Goal: Information Seeking & Learning: Learn about a topic

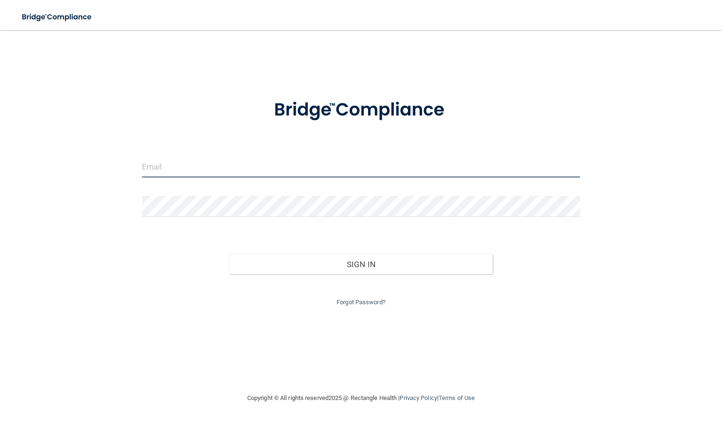
click at [185, 166] on input "email" at bounding box center [361, 166] width 438 height 21
type input "[EMAIL_ADDRESS][DOMAIN_NAME]"
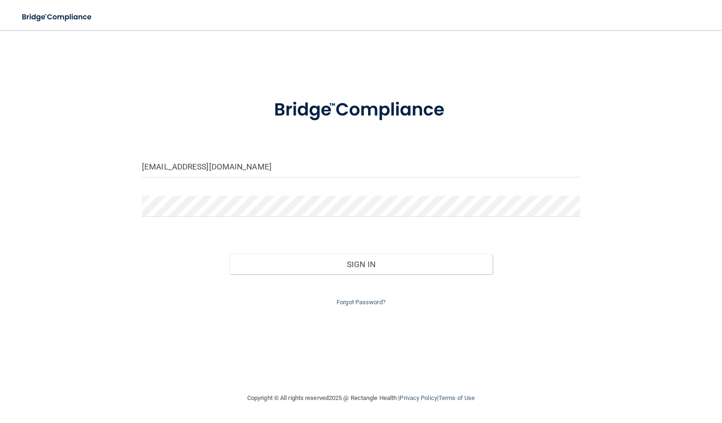
click at [181, 219] on div at bounding box center [361, 210] width 452 height 28
click at [229, 254] on button "Sign In" at bounding box center [360, 264] width 263 height 21
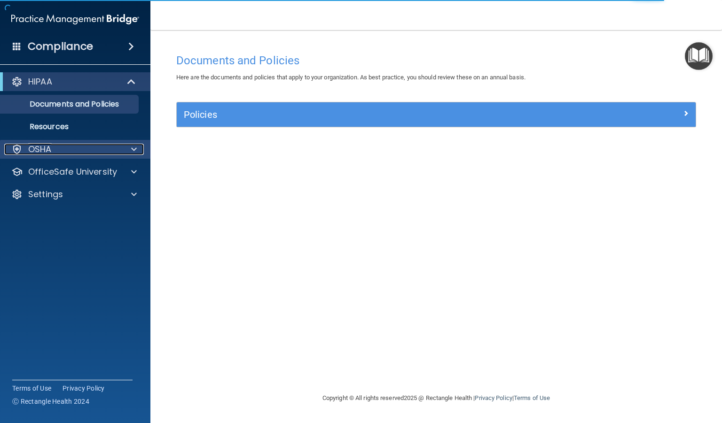
click at [38, 154] on p "OSHA" at bounding box center [39, 149] width 23 height 11
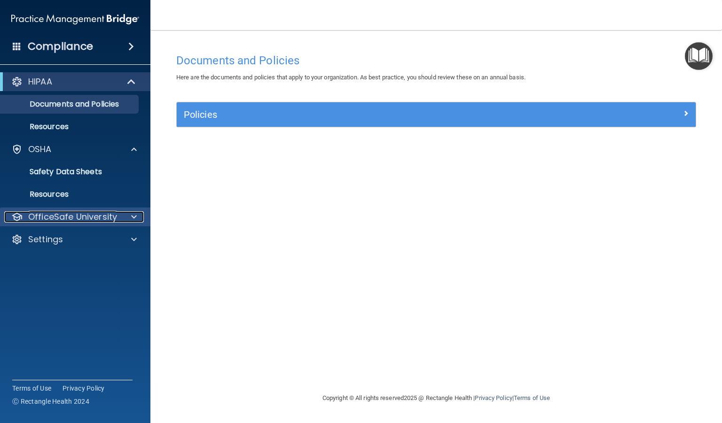
click at [52, 215] on p "OfficeSafe University" at bounding box center [72, 216] width 89 height 11
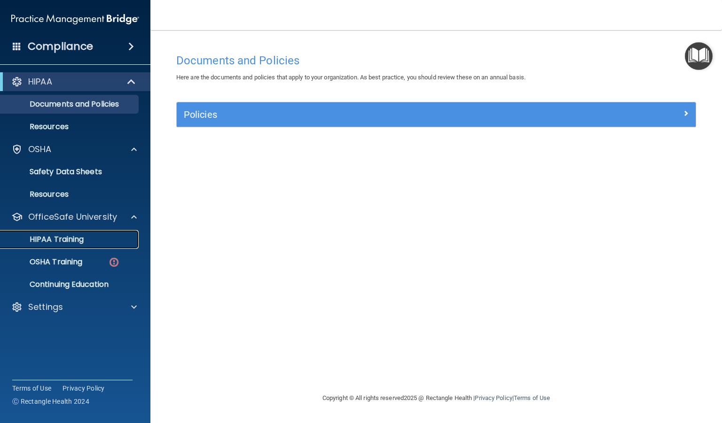
click at [60, 237] on p "HIPAA Training" at bounding box center [45, 239] width 78 height 9
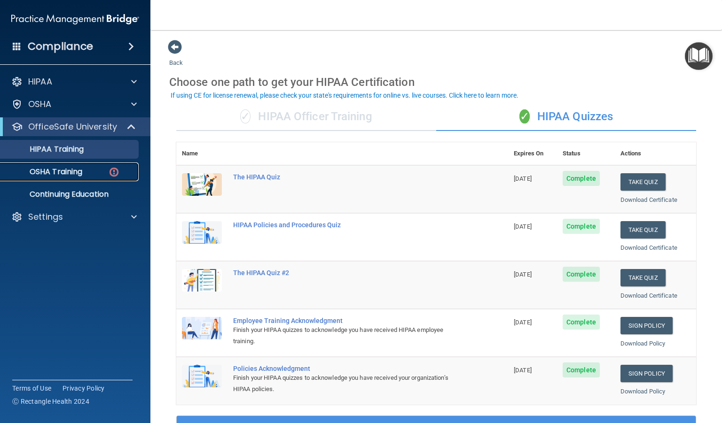
click at [59, 176] on p "OSHA Training" at bounding box center [44, 171] width 76 height 9
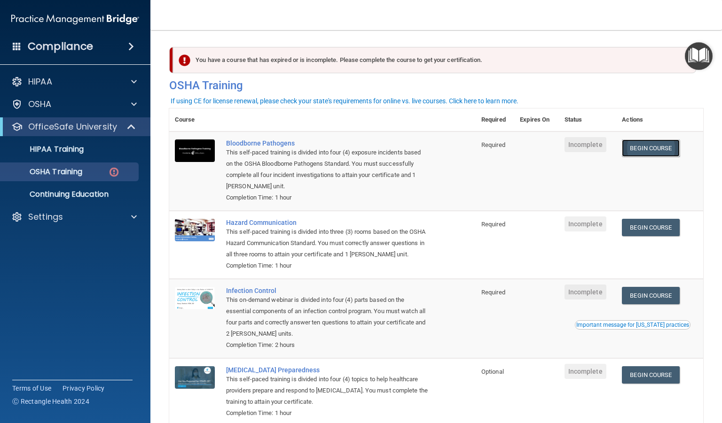
click at [646, 147] on link "Begin Course" at bounding box center [650, 148] width 57 height 17
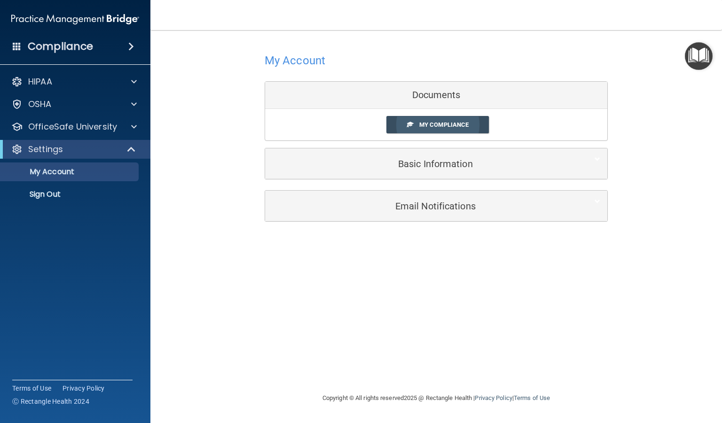
click at [438, 131] on link "My Compliance" at bounding box center [437, 124] width 103 height 17
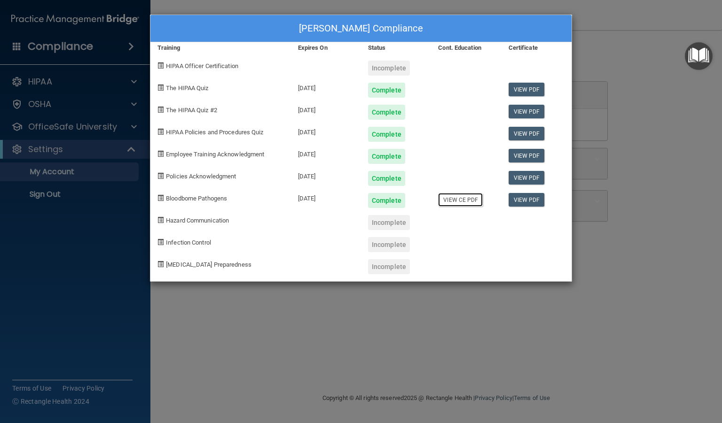
click at [463, 193] on link "View CE PDF" at bounding box center [460, 200] width 45 height 14
click at [212, 307] on div "[PERSON_NAME] Compliance Training Expires On Status Cont. Education Certificate…" at bounding box center [361, 211] width 722 height 423
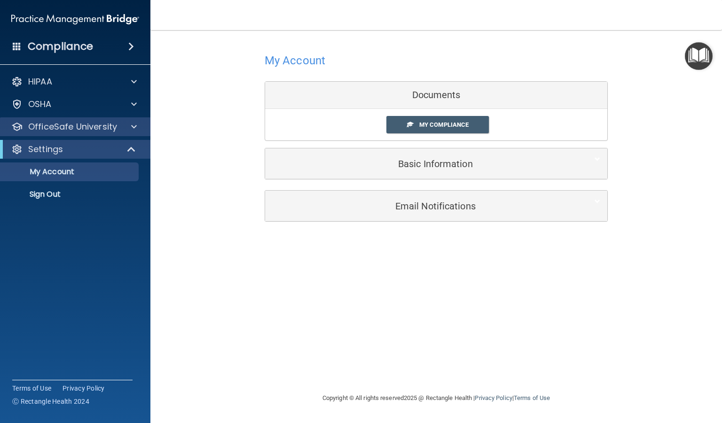
click at [73, 135] on div "OfficeSafe University" at bounding box center [75, 126] width 151 height 19
click at [134, 125] on span at bounding box center [134, 126] width 6 height 11
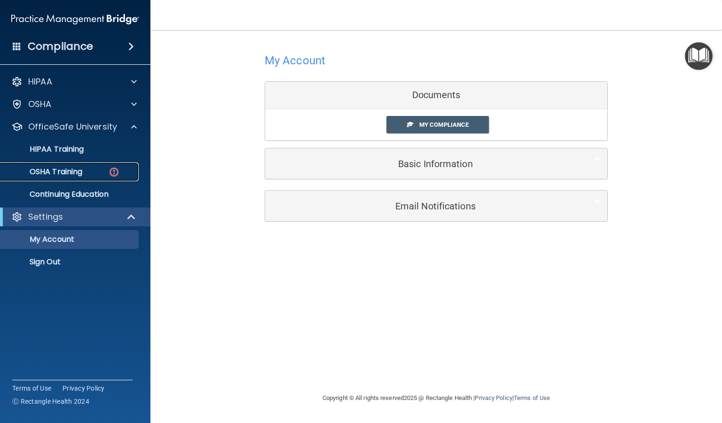
click at [70, 176] on p "OSHA Training" at bounding box center [44, 171] width 76 height 9
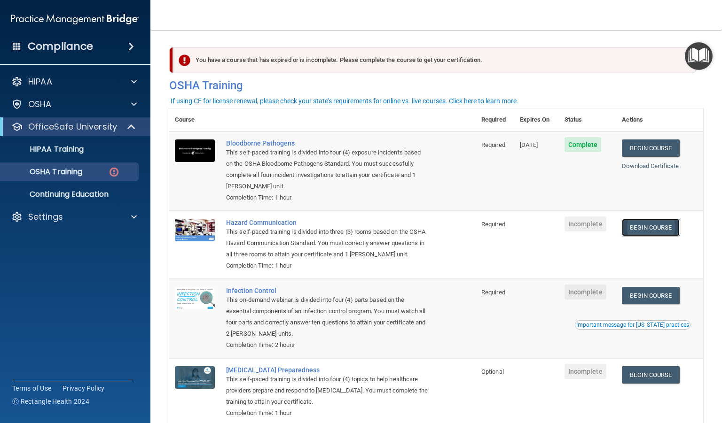
click at [649, 230] on link "Begin Course" at bounding box center [650, 227] width 57 height 17
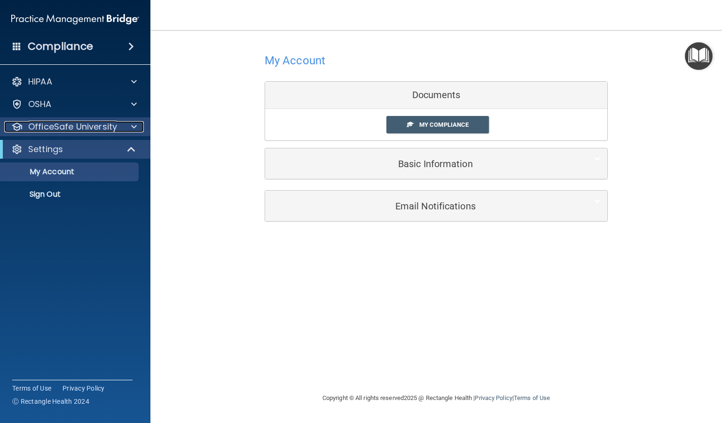
click at [137, 130] on div at bounding box center [132, 126] width 23 height 11
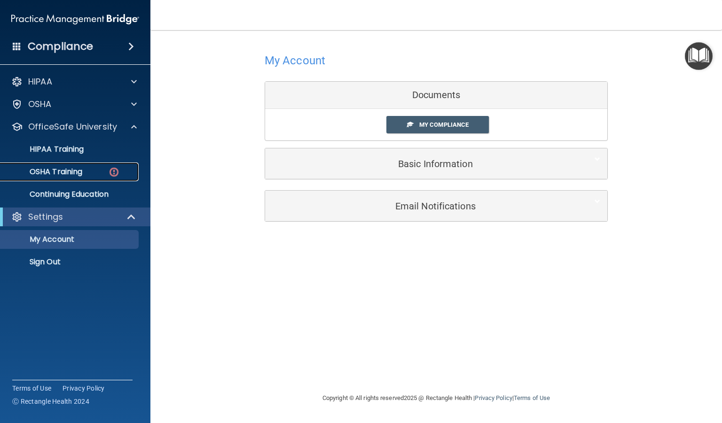
click at [94, 169] on div "OSHA Training" at bounding box center [70, 171] width 128 height 9
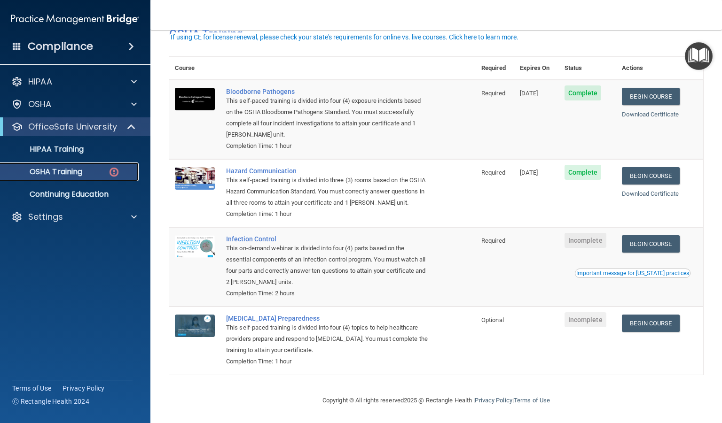
scroll to position [64, 0]
drag, startPoint x: 710, startPoint y: 300, endPoint x: 721, endPoint y: 224, distance: 77.0
click at [721, 224] on main "You have a course that has expired or is incomplete. Please complete the course…" at bounding box center [435, 226] width 571 height 393
click at [639, 190] on link "Download Certificate" at bounding box center [650, 193] width 57 height 7
click at [646, 111] on link "Download Certificate" at bounding box center [650, 114] width 57 height 7
